Goal: Information Seeking & Learning: Learn about a topic

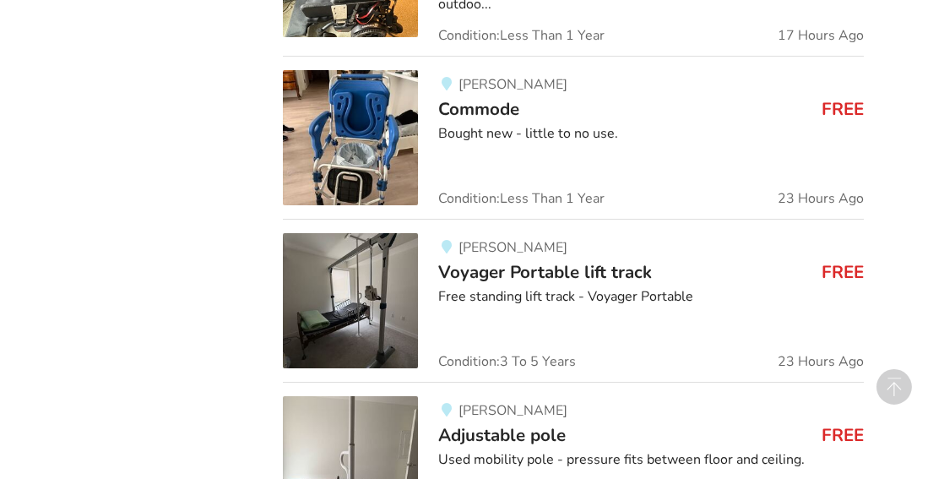
scroll to position [1923, 0]
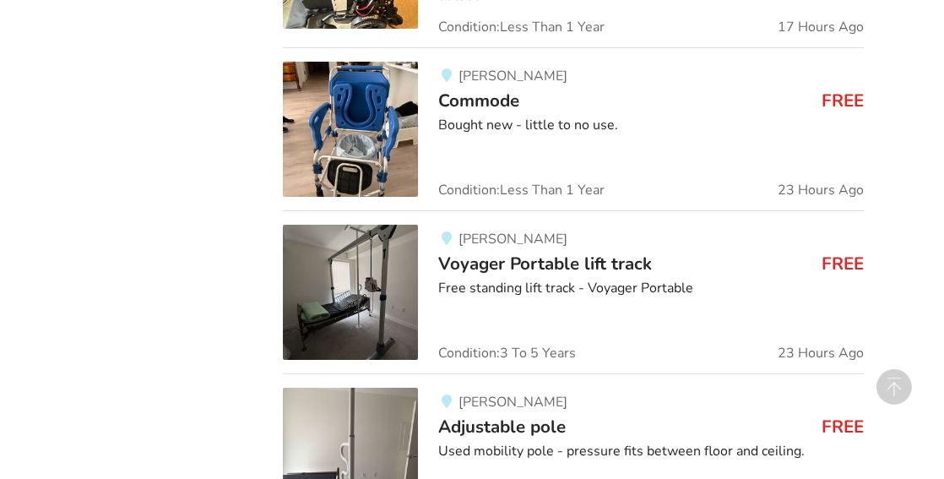
click at [645, 252] on span "Voyager Portable lift track" at bounding box center [545, 264] width 214 height 24
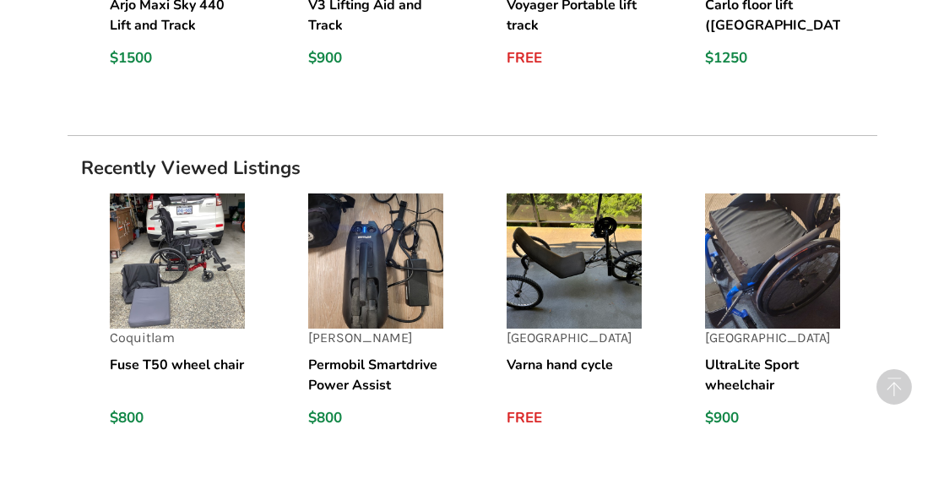
scroll to position [1453, 0]
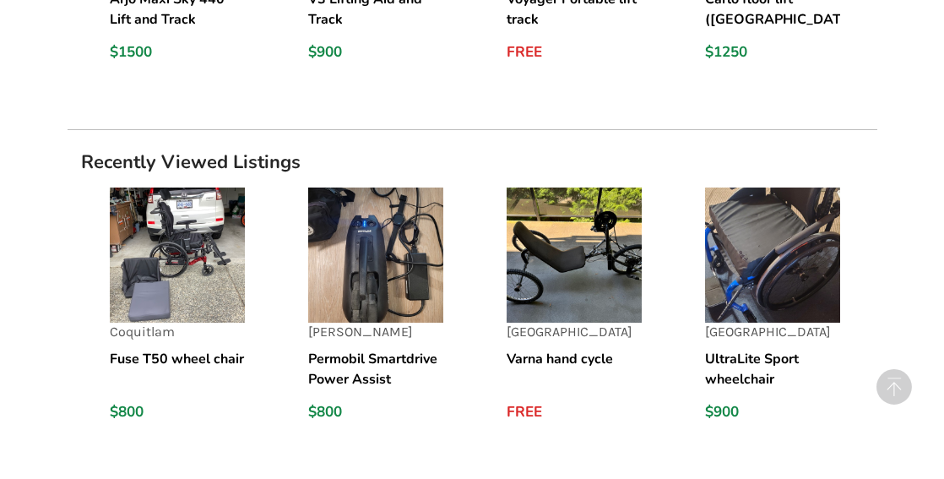
click at [400, 259] on img at bounding box center [375, 255] width 135 height 135
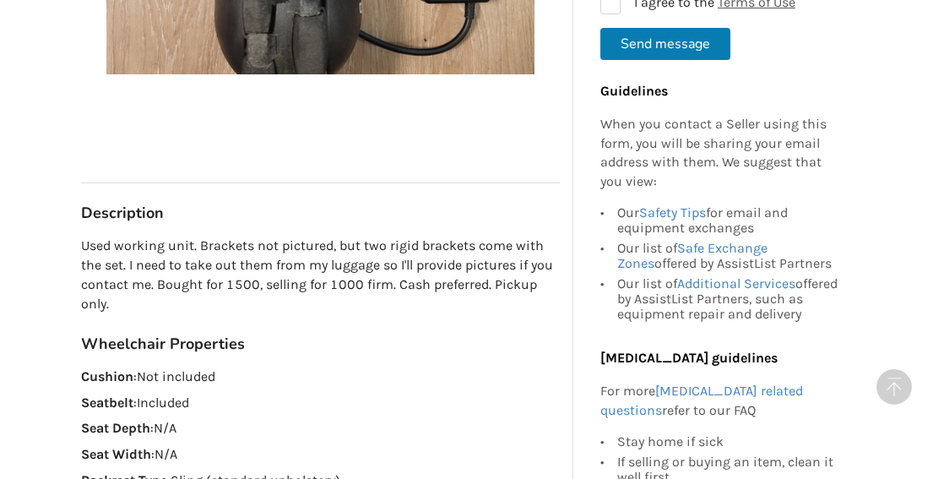
scroll to position [711, 0]
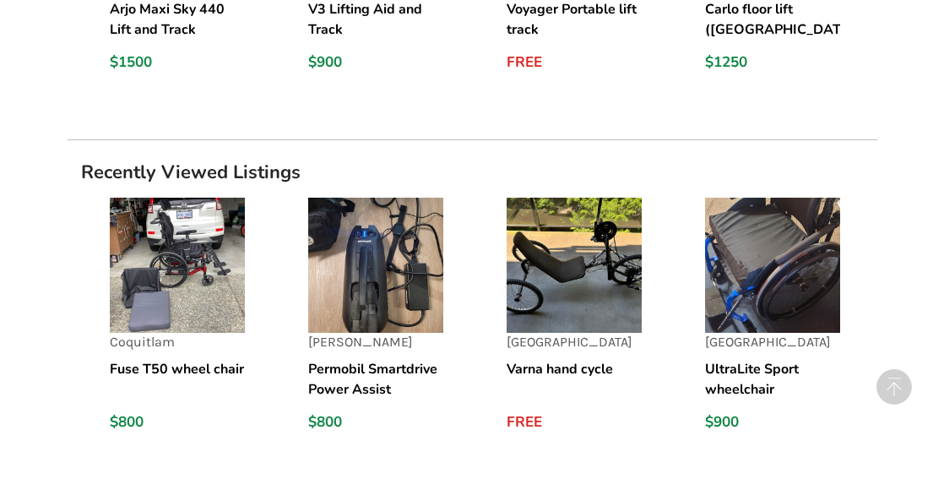
scroll to position [1454, 0]
